Goal: Information Seeking & Learning: Learn about a topic

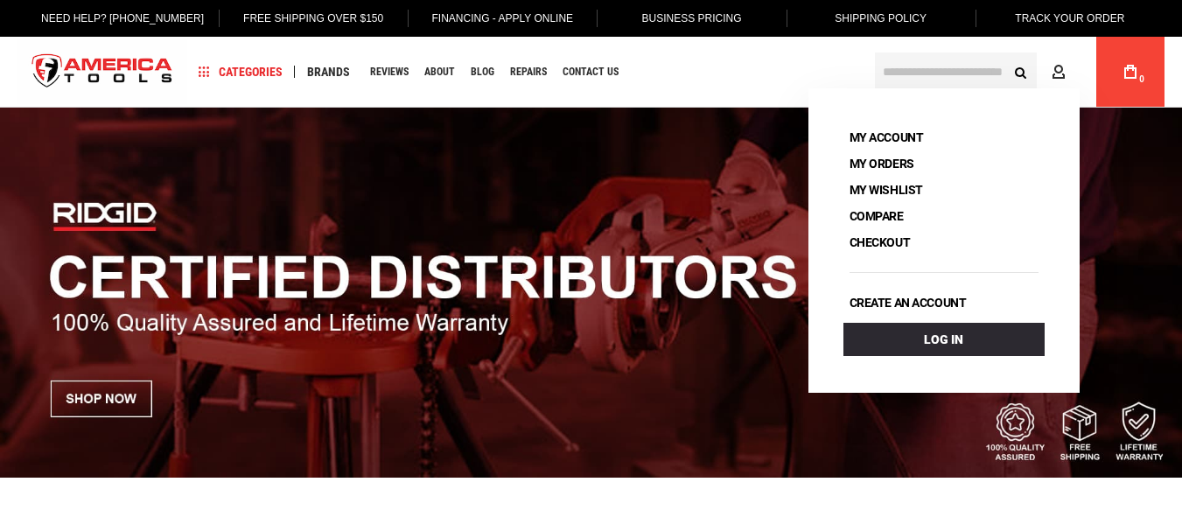
click at [946, 72] on input "text" at bounding box center [956, 71] width 162 height 38
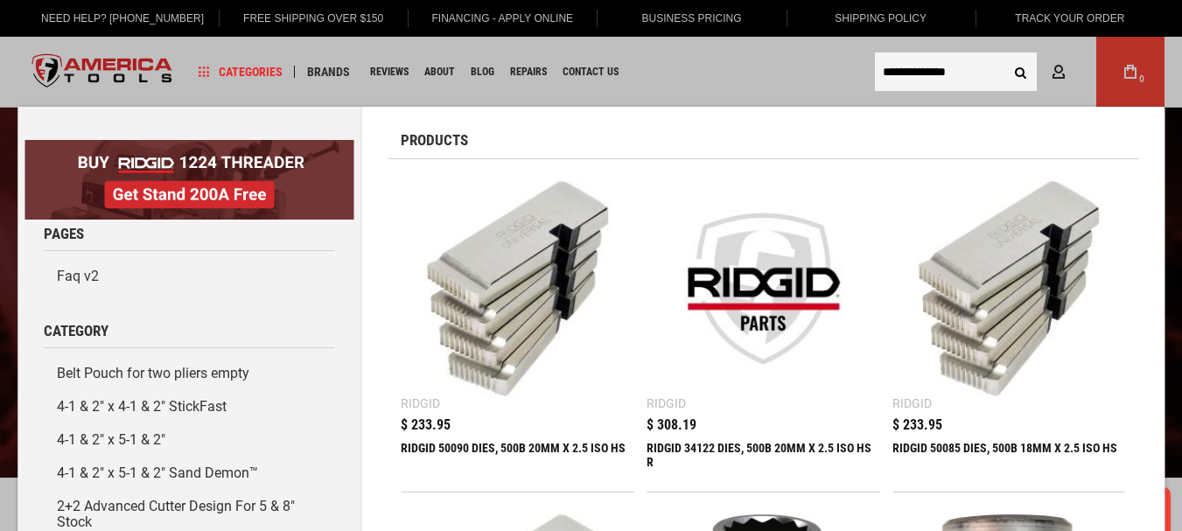
type input "**********"
click at [439, 449] on div "RIDGID 50090 DIES, 500B 20MM X 2.5 ISO HS" at bounding box center [517, 462] width 233 height 42
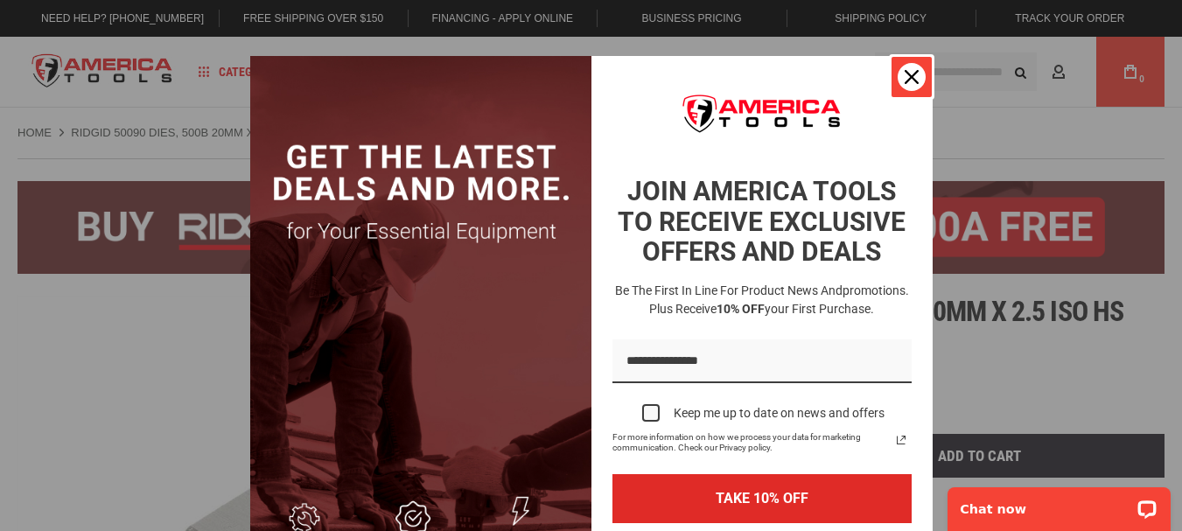
click at [898, 75] on div "Close" at bounding box center [912, 77] width 28 height 28
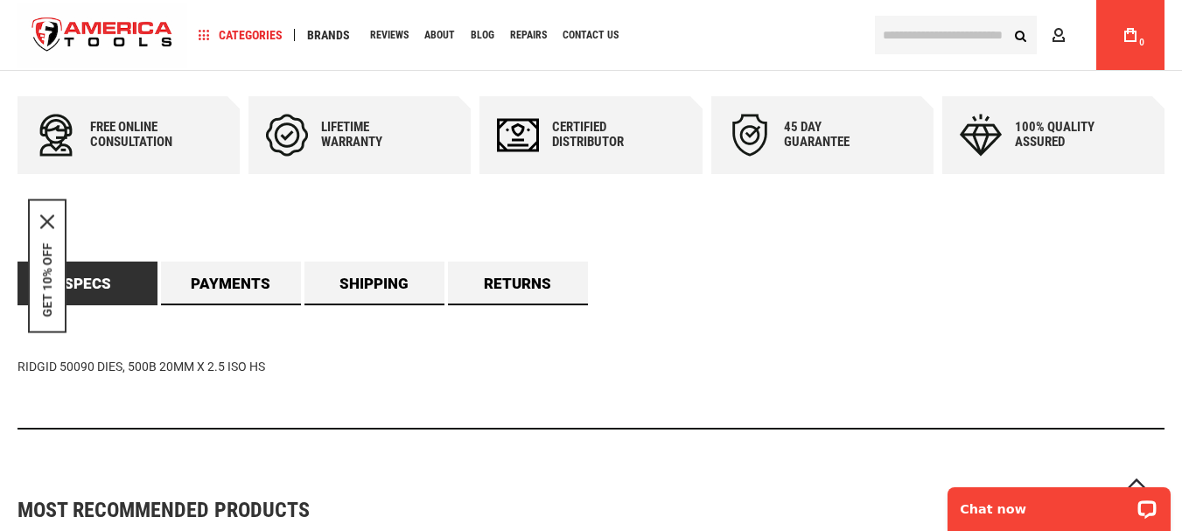
scroll to position [915, 0]
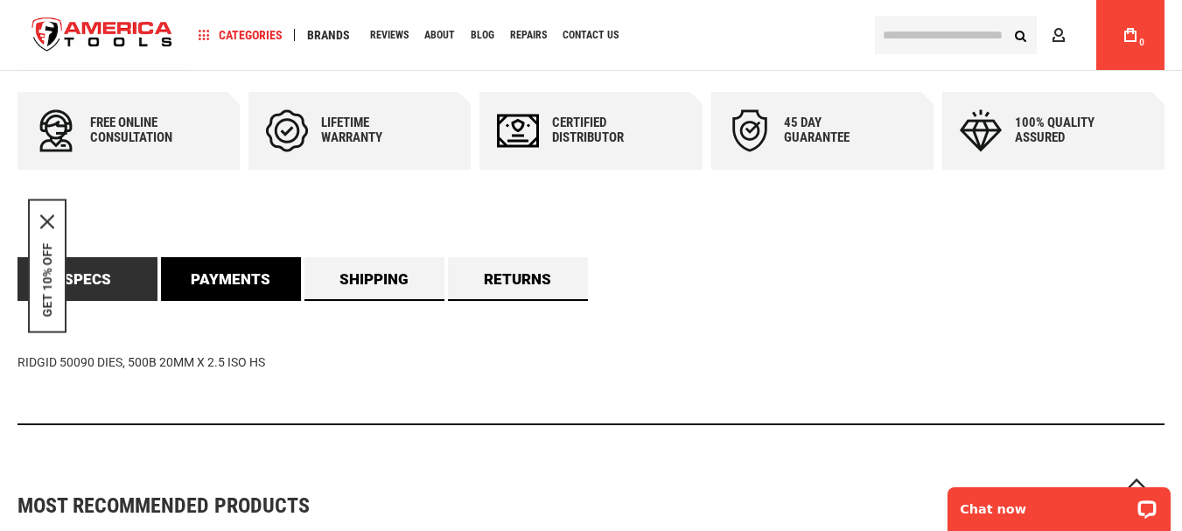
click at [227, 287] on link "Payments" at bounding box center [231, 279] width 140 height 44
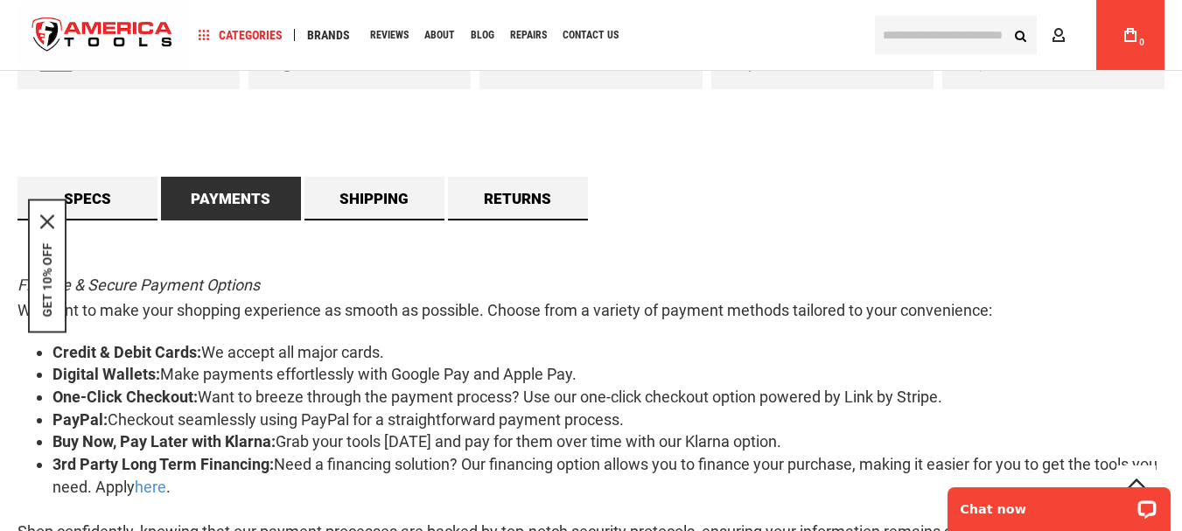
scroll to position [1001, 0]
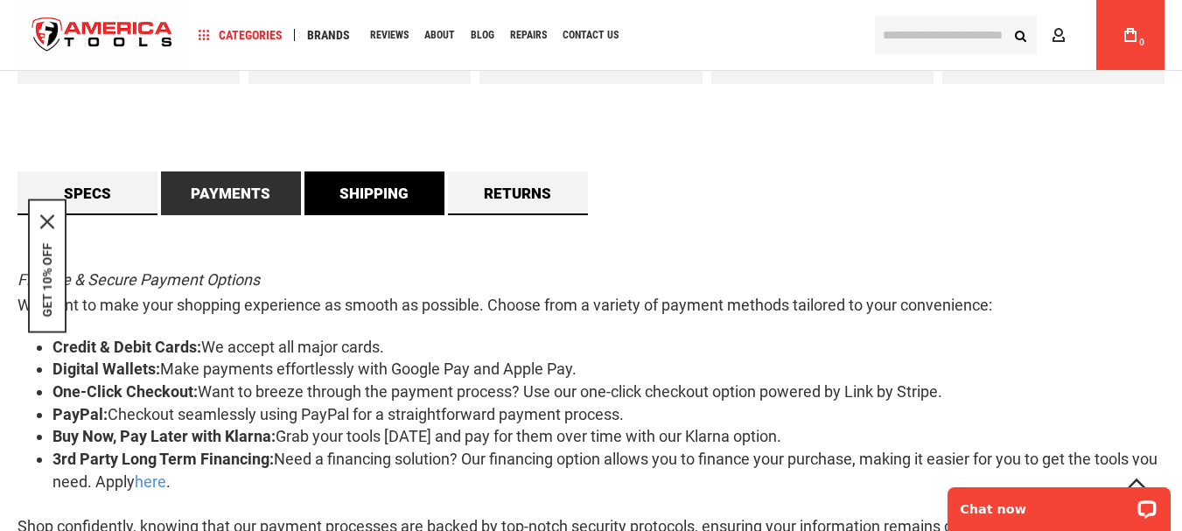
click at [375, 179] on link "Shipping" at bounding box center [374, 193] width 140 height 44
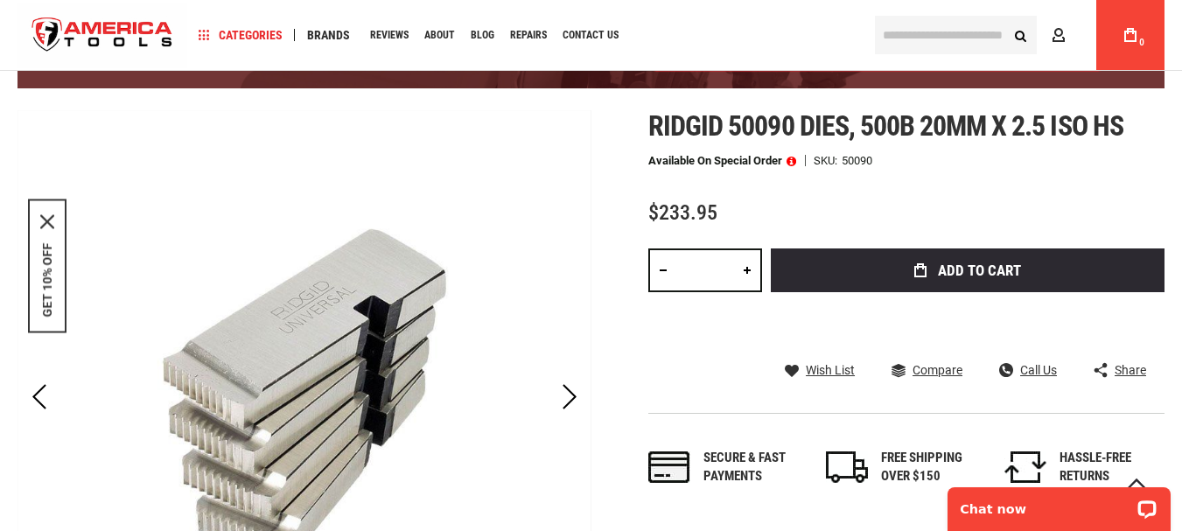
scroll to position [157, 0]
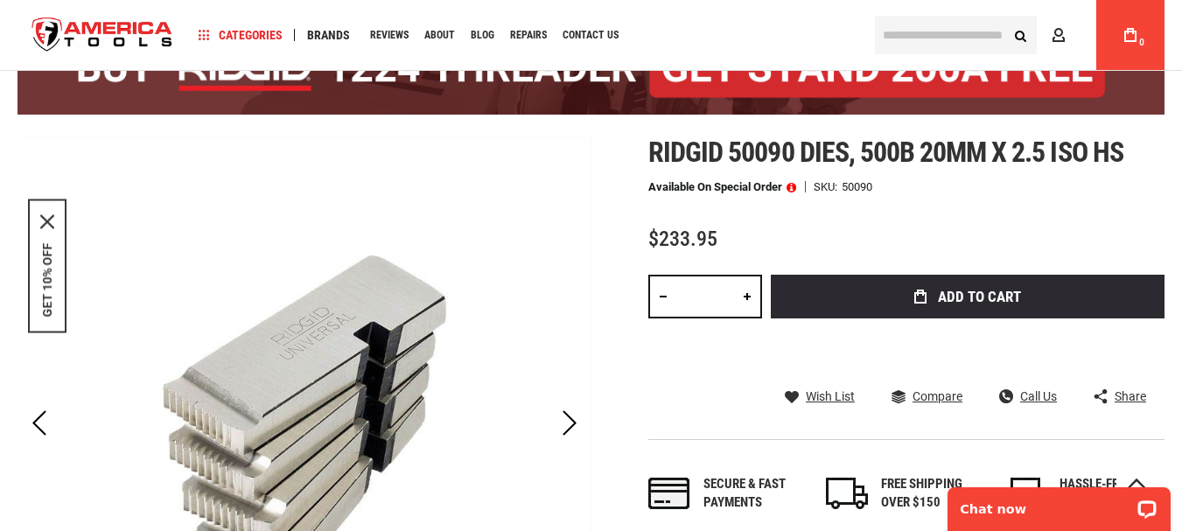
click at [793, 191] on span at bounding box center [792, 187] width 10 height 12
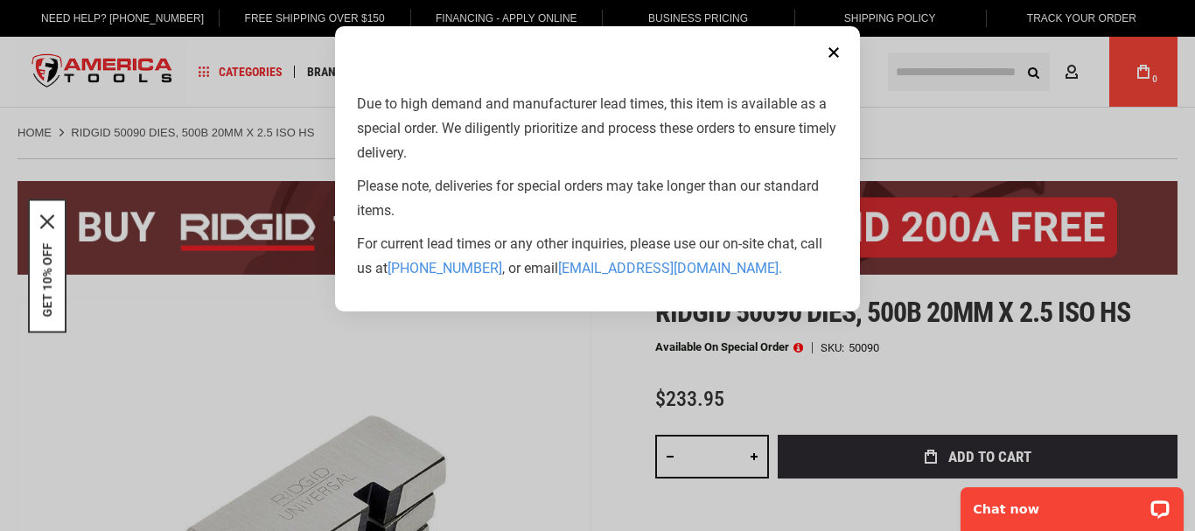
click at [977, 116] on aside "Close Due to high demand and manufacturer lead times, this item is available as…" at bounding box center [597, 265] width 1195 height 531
click at [843, 51] on button "Close" at bounding box center [833, 52] width 35 height 35
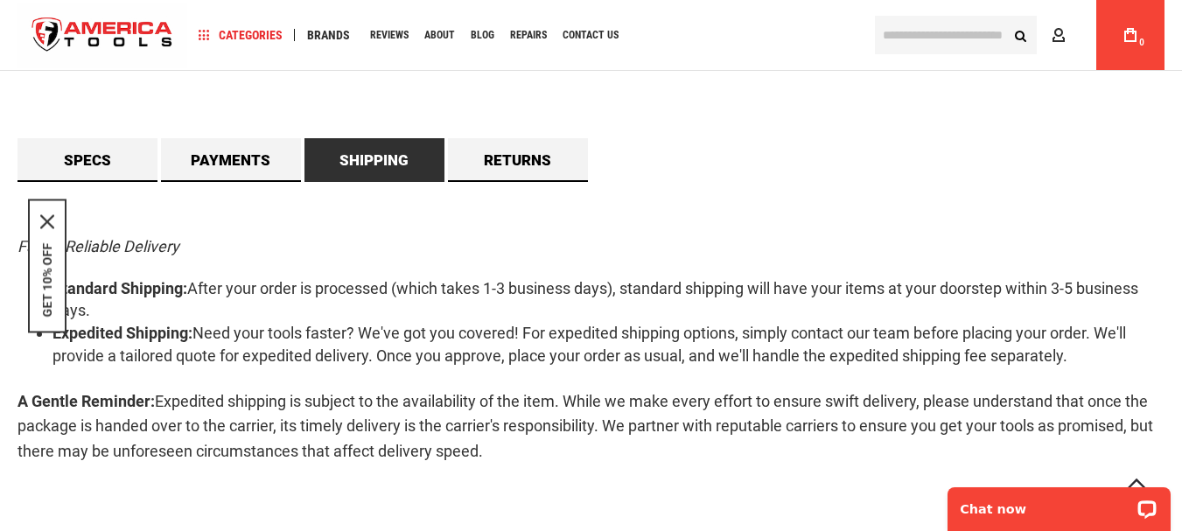
scroll to position [1045, 0]
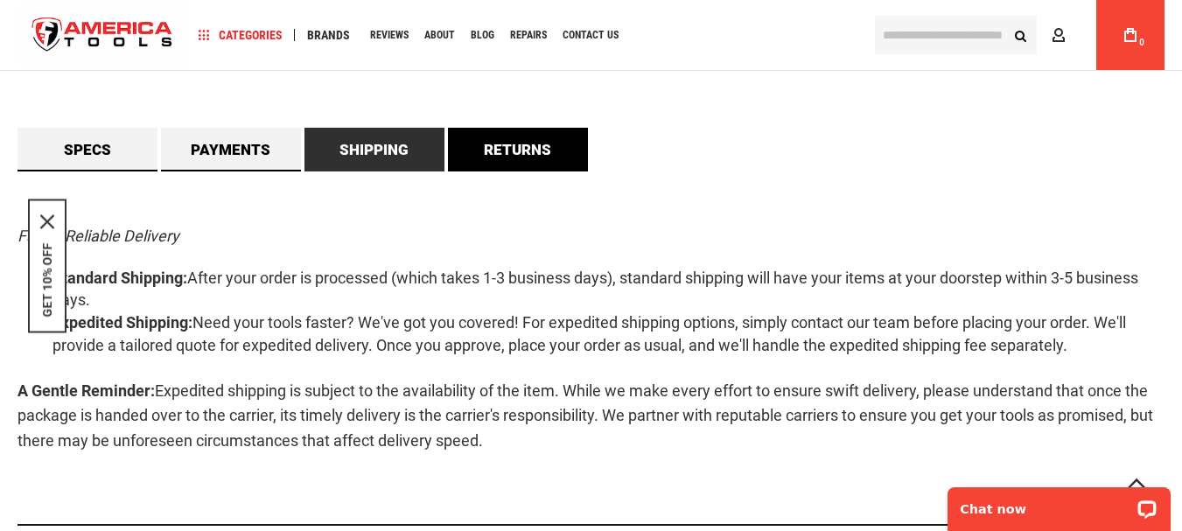
click at [544, 137] on link "Returns" at bounding box center [518, 150] width 140 height 44
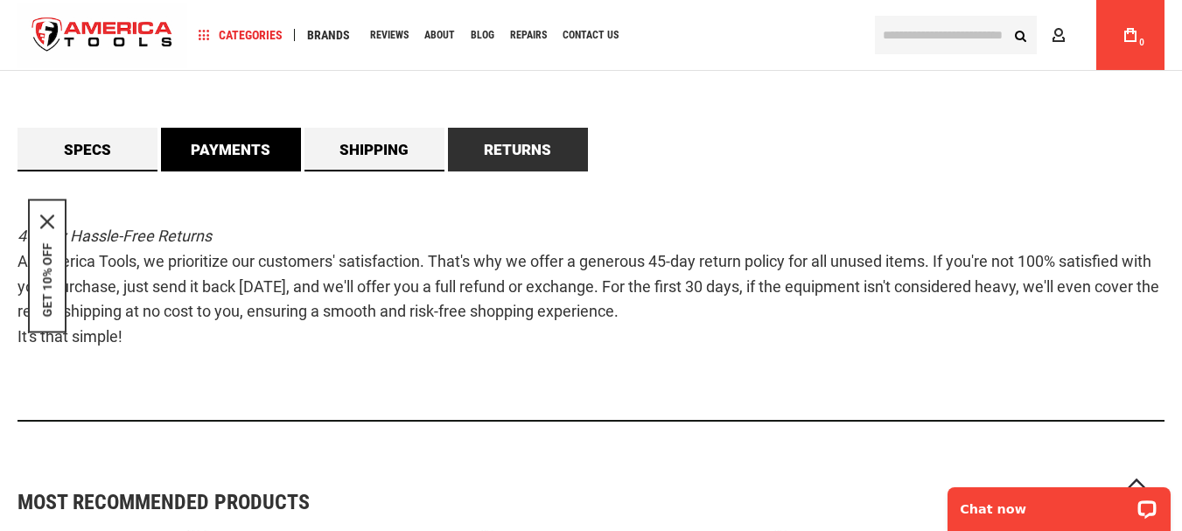
click at [212, 136] on link "Payments" at bounding box center [231, 150] width 140 height 44
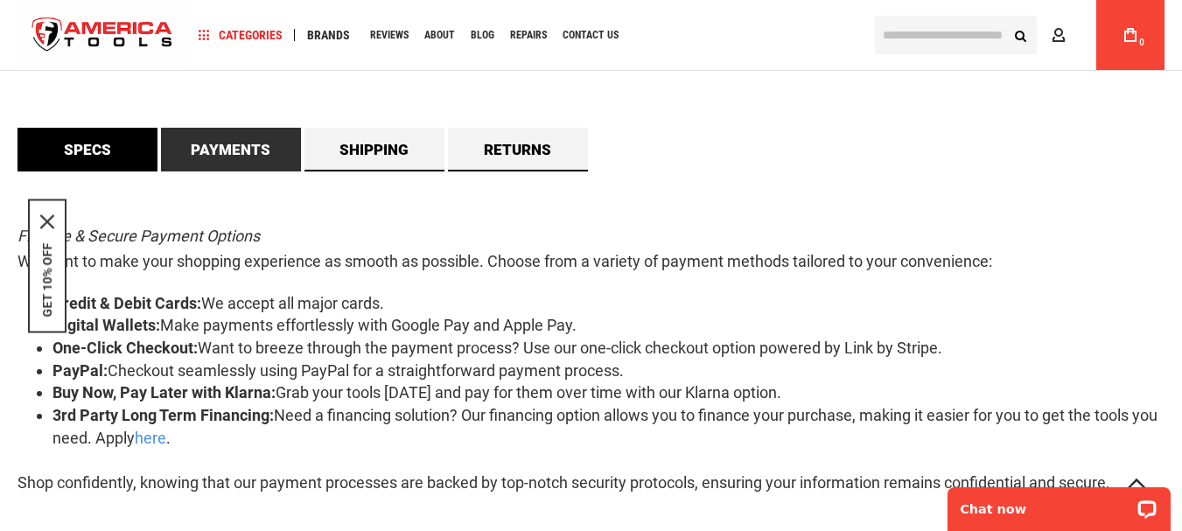
click at [122, 149] on link "Specs" at bounding box center [87, 150] width 140 height 44
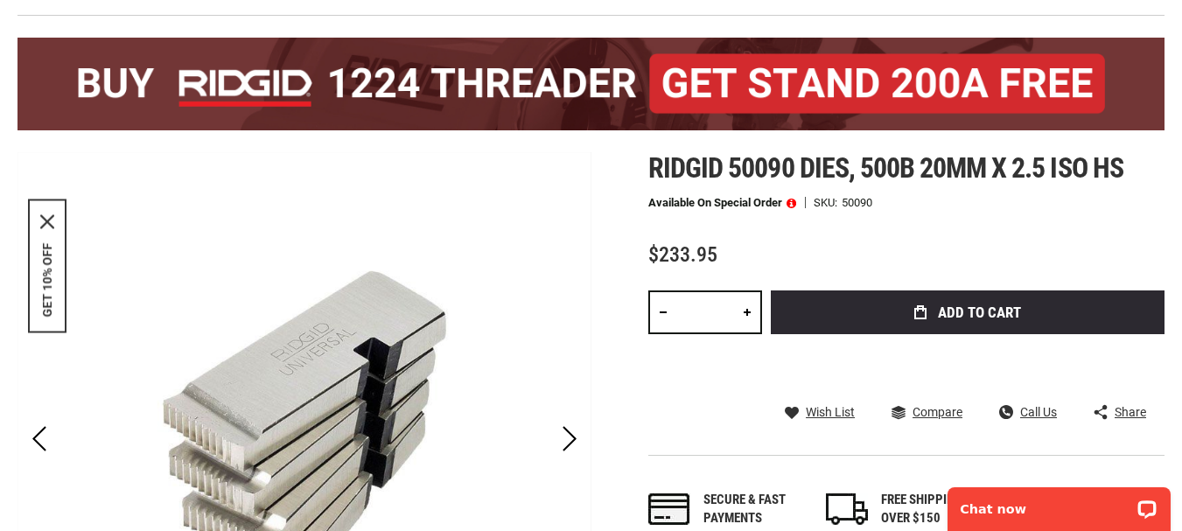
scroll to position [0, 0]
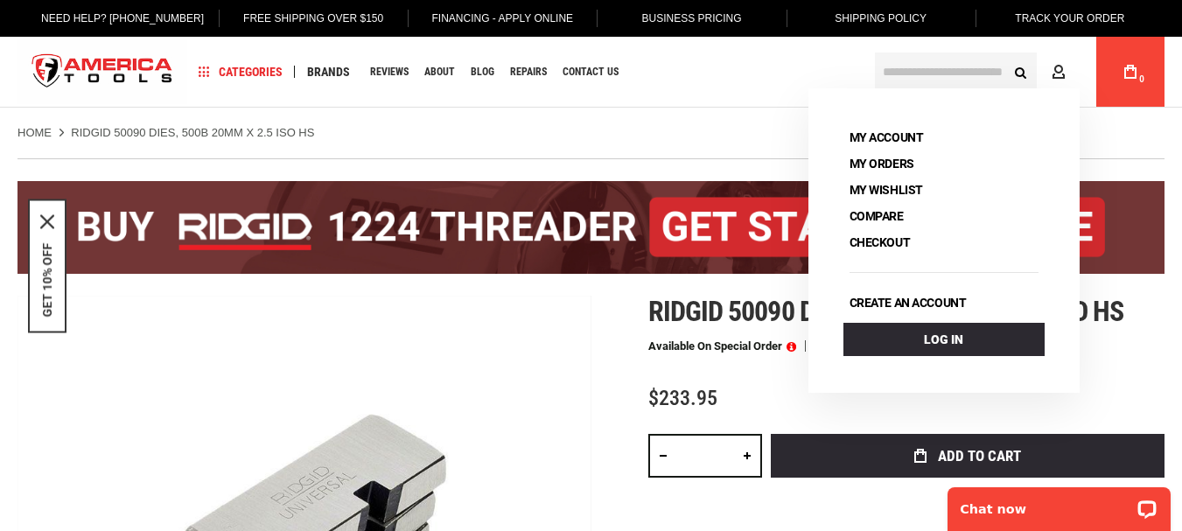
click at [784, 83] on div "Navigation Categories Plumbing Tools Drain Cleaning Diagnostics Pressing Diagno…" at bounding box center [524, 72] width 675 height 70
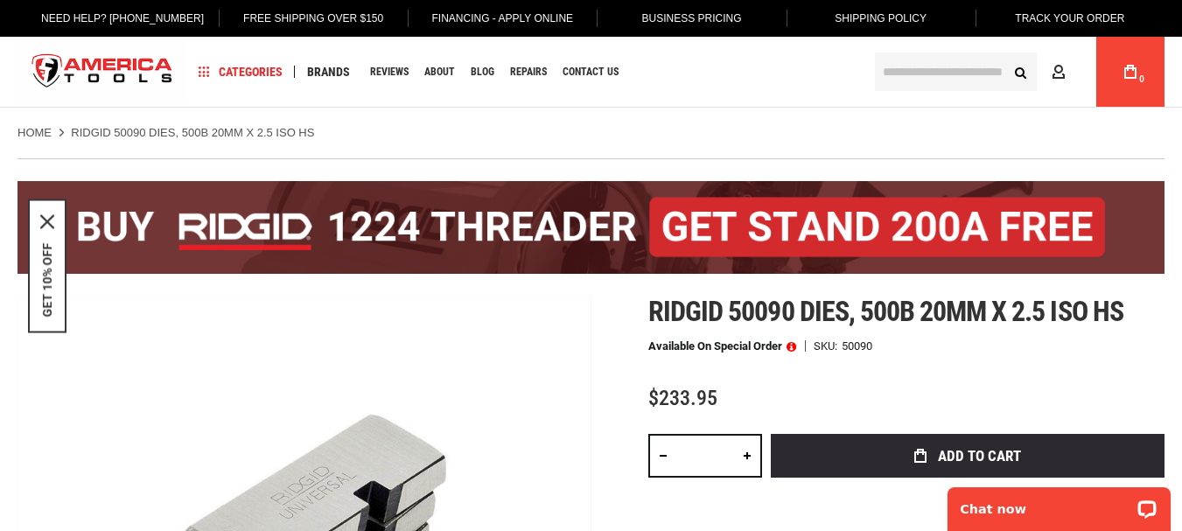
click at [794, 343] on span at bounding box center [792, 346] width 10 height 12
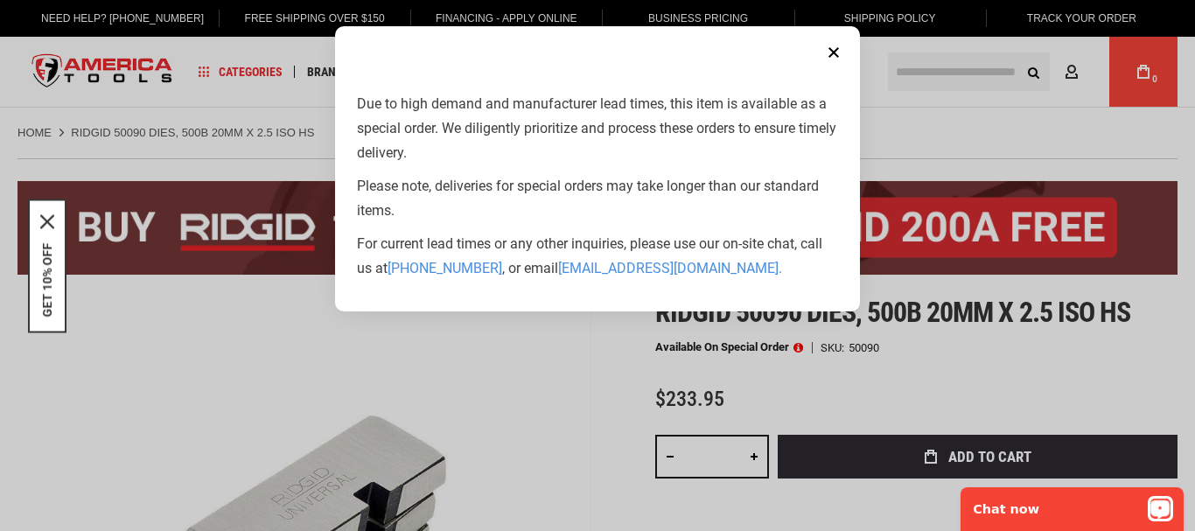
click at [1154, 511] on icon "Open LiveChat chat widget" at bounding box center [1160, 508] width 13 height 9
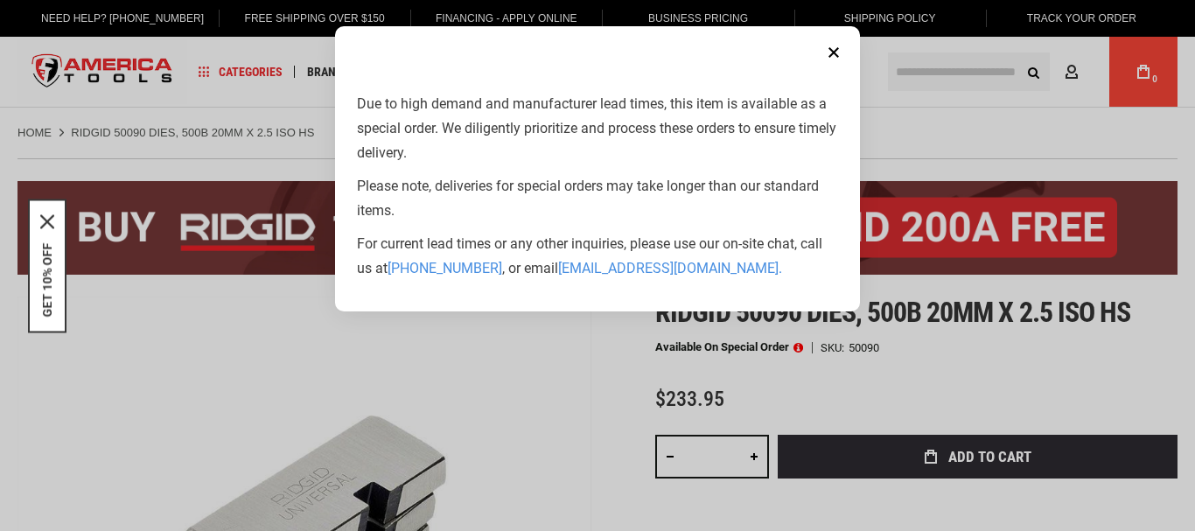
click at [835, 51] on button "Close" at bounding box center [833, 52] width 35 height 35
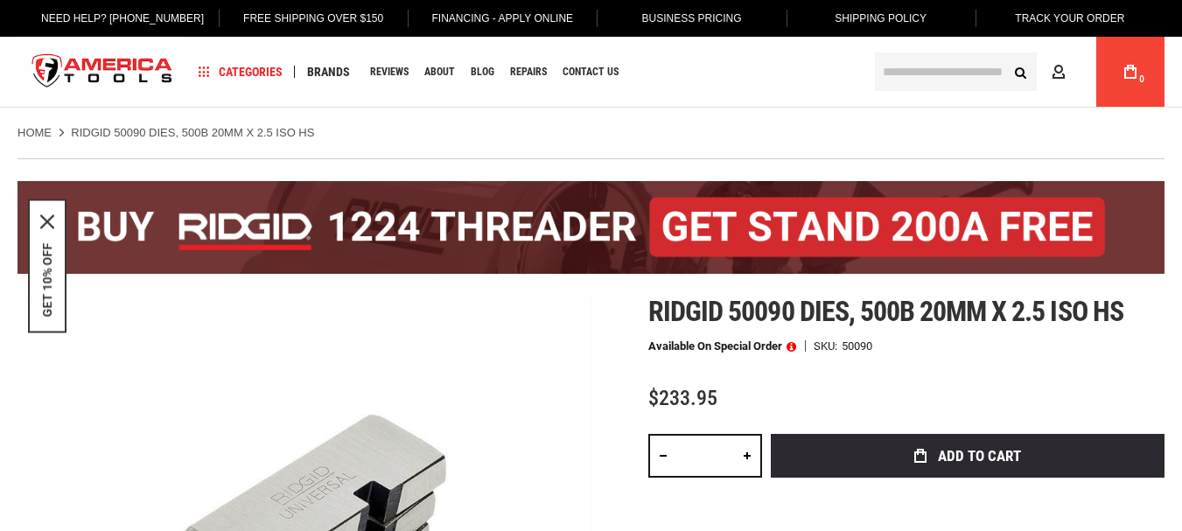
click at [820, 112] on div "Home RIDGID 50090 DIES, 500B 20MM X 2.5 ISO HS" at bounding box center [591, 124] width 1182 height 33
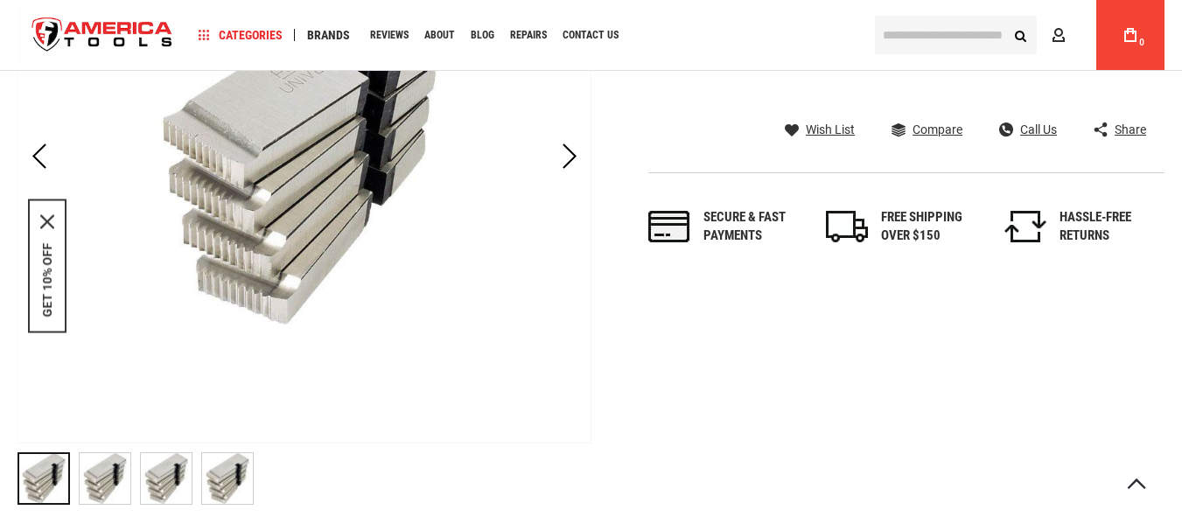
scroll to position [419, 0]
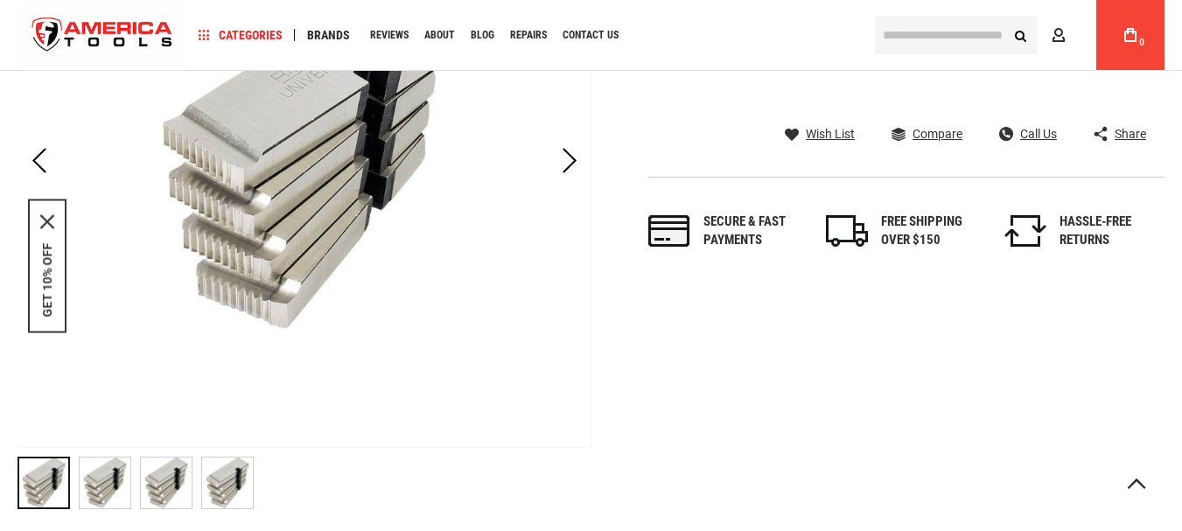
click at [116, 489] on img "RIDGID 50090 DIES, 500B 20MM X 2.5 ISO HS" at bounding box center [105, 483] width 51 height 51
click at [153, 500] on img "RIDGID 50090 DIES, 500B 20MM X 2.5 ISO HS" at bounding box center [166, 483] width 51 height 51
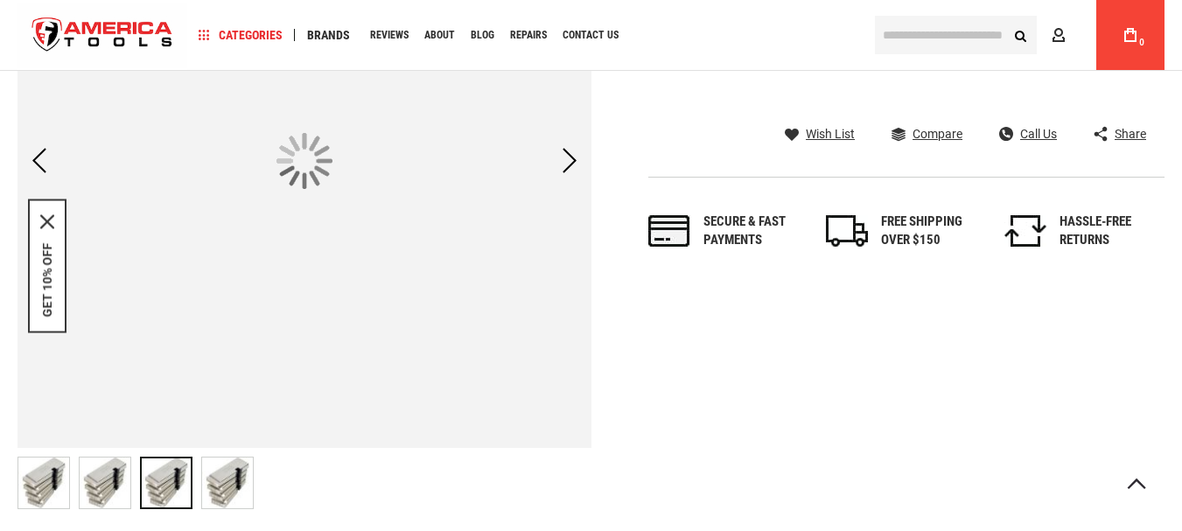
click at [227, 496] on img "RIDGID 50090 DIES, 500B 20MM X 2.5 ISO HS" at bounding box center [227, 483] width 51 height 51
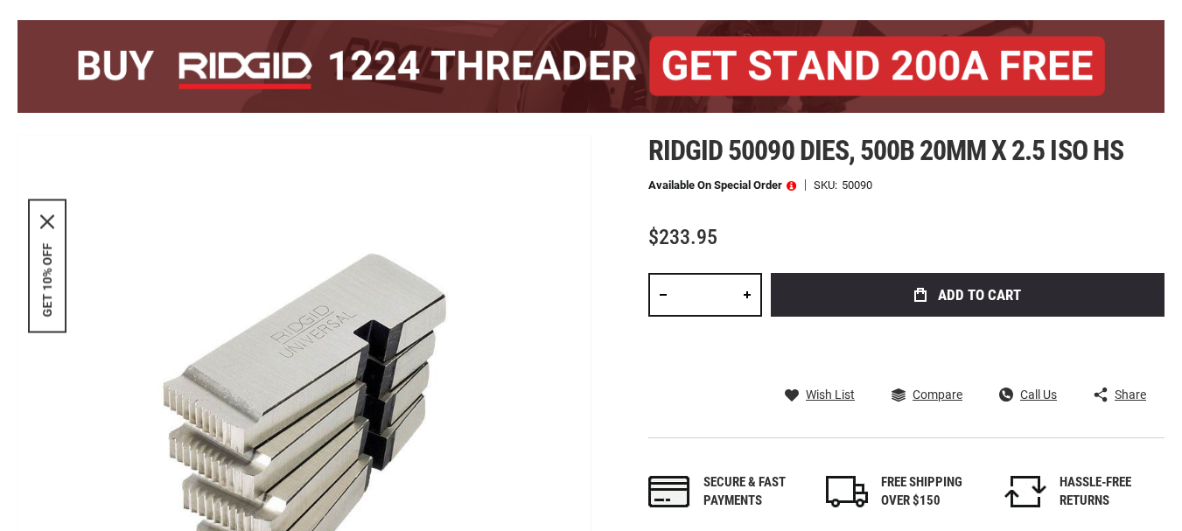
scroll to position [0, 0]
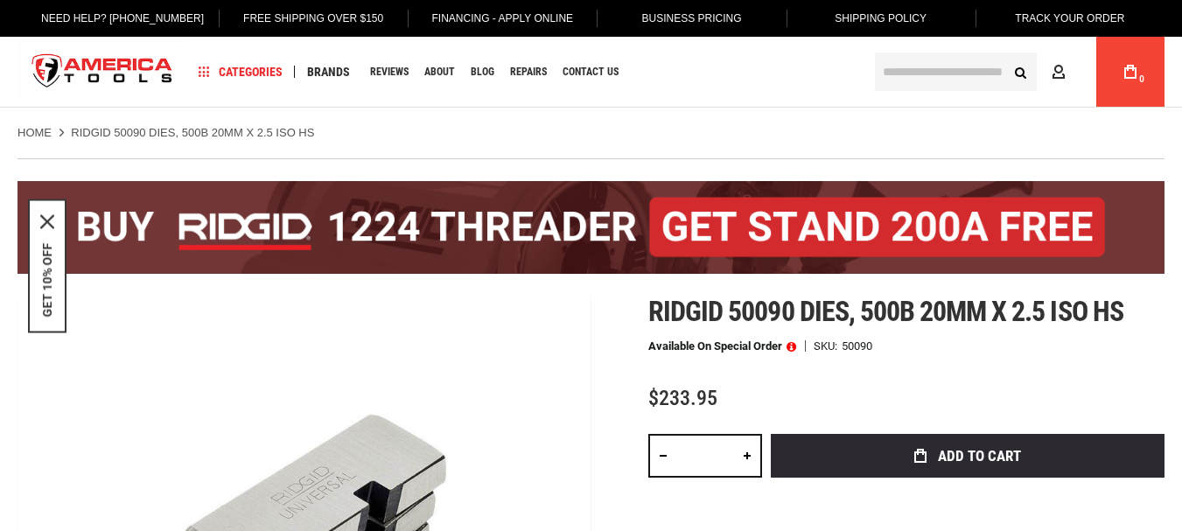
click at [710, 111] on div "Home RIDGID 50090 DIES, 500B 20MM X 2.5 ISO HS" at bounding box center [591, 124] width 1182 height 33
